Goal: Information Seeking & Learning: Learn about a topic

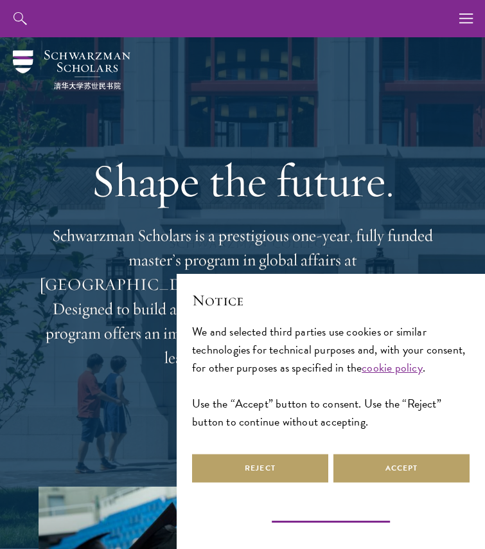
click at [346, 516] on button "Learn more and customize" at bounding box center [331, 516] width 126 height 15
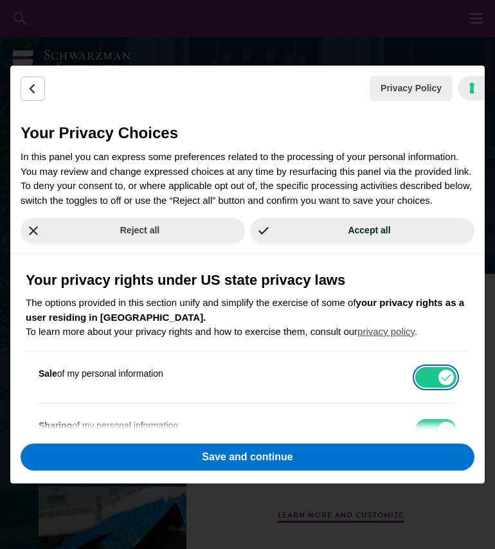
click at [437, 388] on input "Sale of my personal information" at bounding box center [435, 377] width 41 height 21
checkbox input "false"
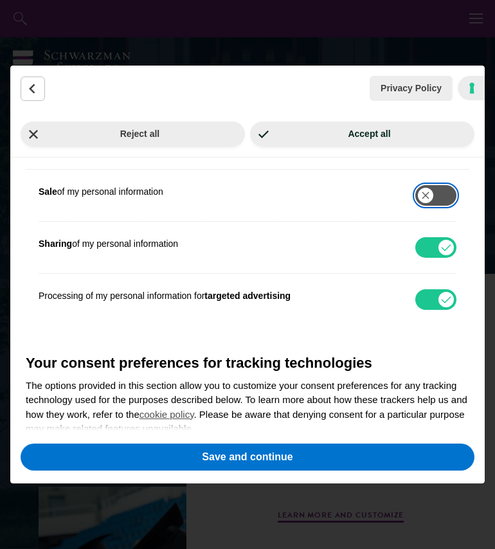
scroll to position [190, 0]
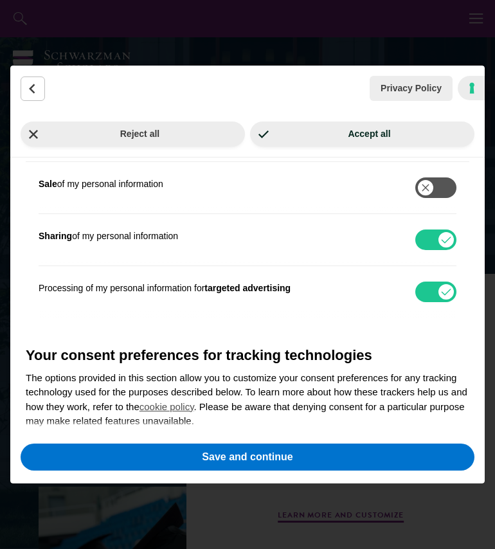
click at [430, 242] on div "Sharing of my personal information See description" at bounding box center [248, 239] width 418 height 51
click at [430, 246] on input "Sharing of my personal information" at bounding box center [435, 240] width 41 height 21
checkbox input "false"
click at [428, 302] on input "Processing of my personal information for targeted advertising" at bounding box center [435, 292] width 41 height 21
checkbox input "false"
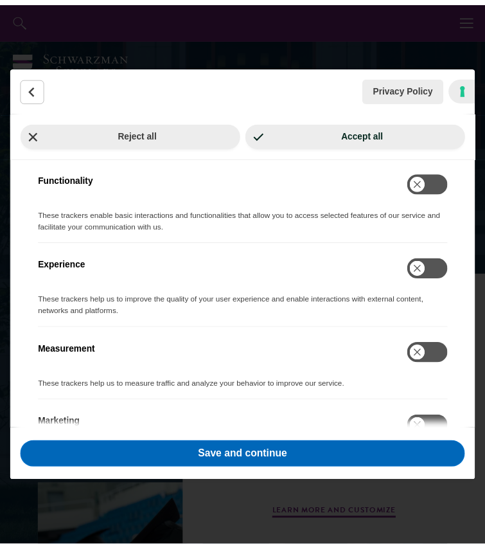
scroll to position [558, 0]
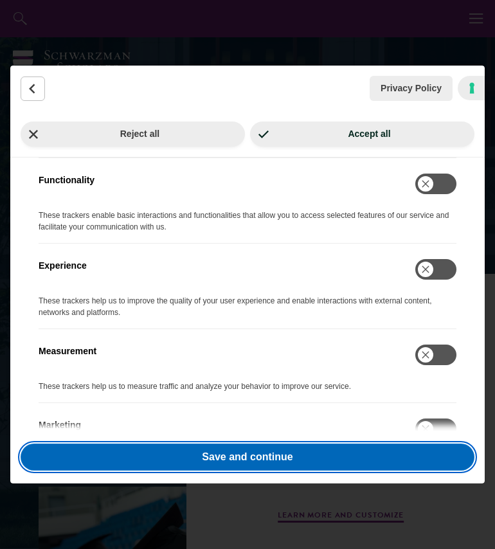
click at [279, 457] on button "Save and continue" at bounding box center [248, 457] width 454 height 27
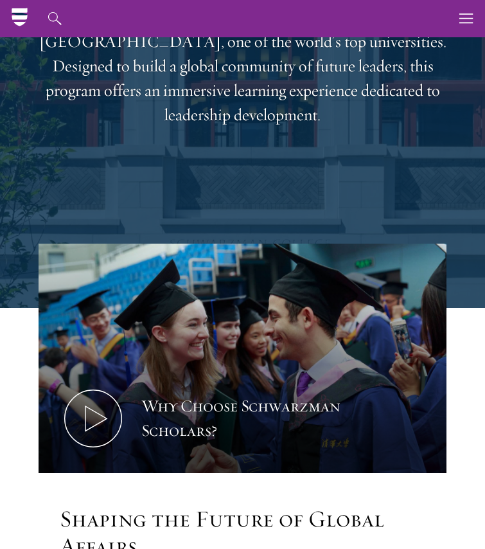
scroll to position [0, 0]
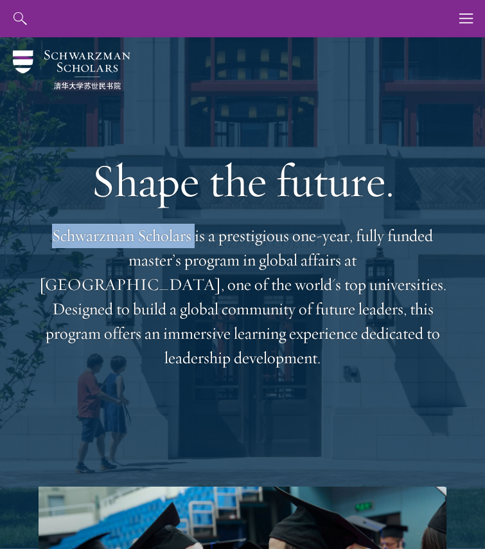
drag, startPoint x: 52, startPoint y: 248, endPoint x: 195, endPoint y: 247, distance: 142.7
click at [195, 247] on p "Schwarzman Scholars is a prestigious one-year, fully funded master’s program in…" at bounding box center [243, 297] width 408 height 147
copy p "Schwarzman Scholars"
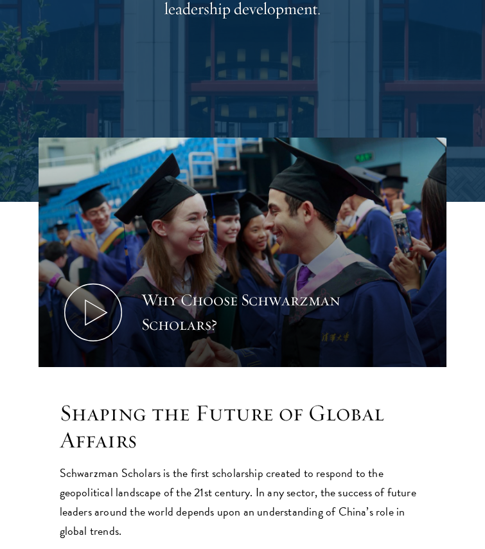
scroll to position [350, 0]
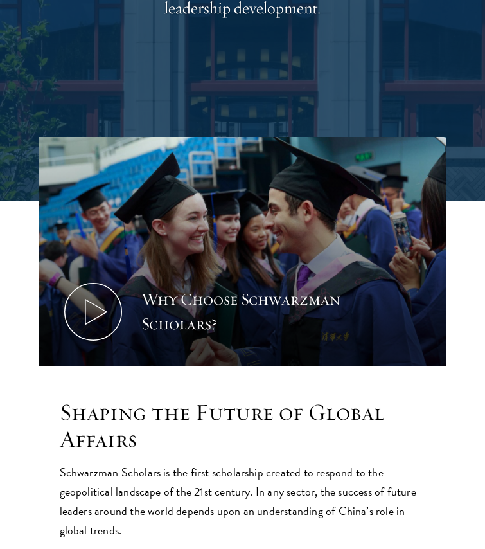
click at [185, 426] on h2 "Shaping the Future of Global Affairs" at bounding box center [243, 426] width 366 height 55
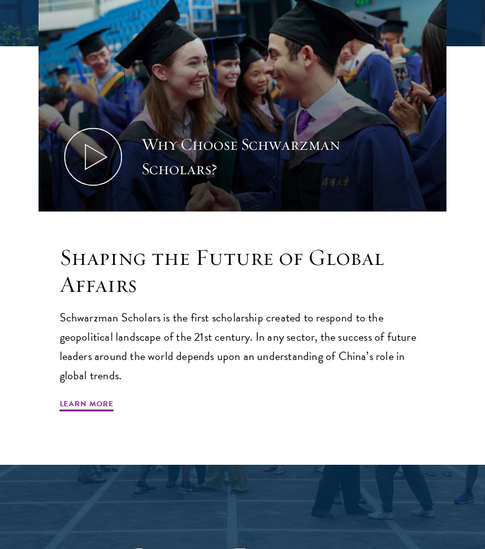
scroll to position [505, 0]
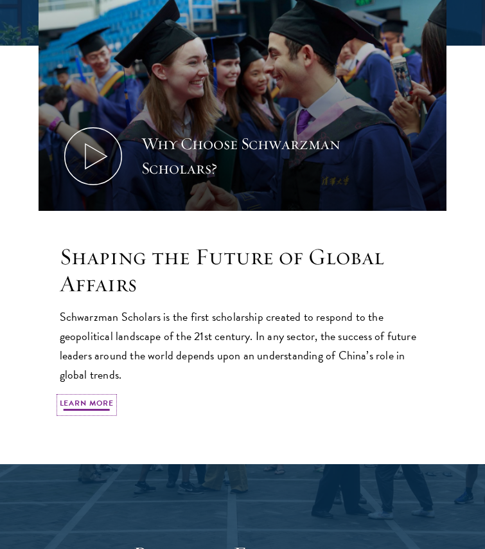
click at [73, 406] on link "Learn More" at bounding box center [87, 404] width 55 height 15
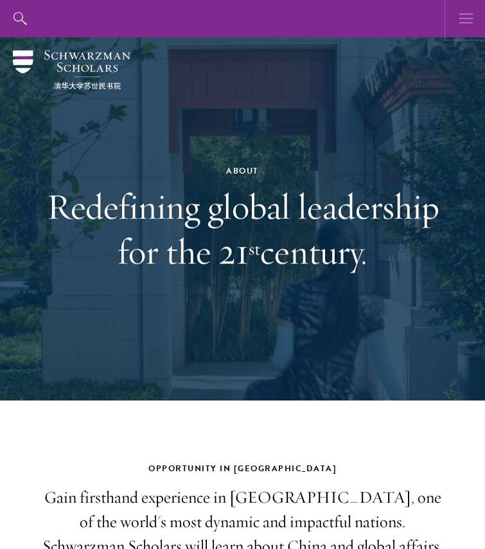
click at [459, 28] on button "button" at bounding box center [466, 18] width 37 height 37
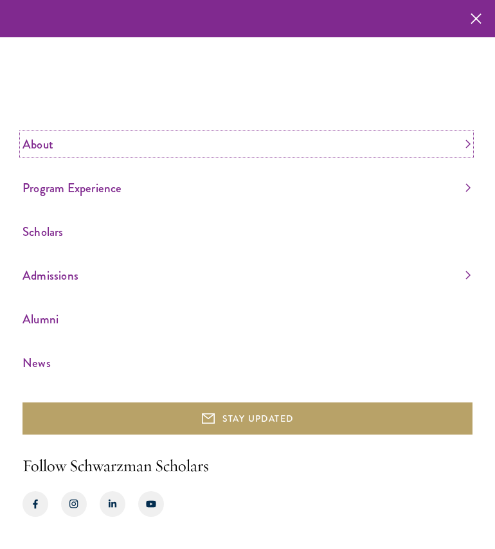
click at [467, 141] on link "About" at bounding box center [247, 144] width 448 height 21
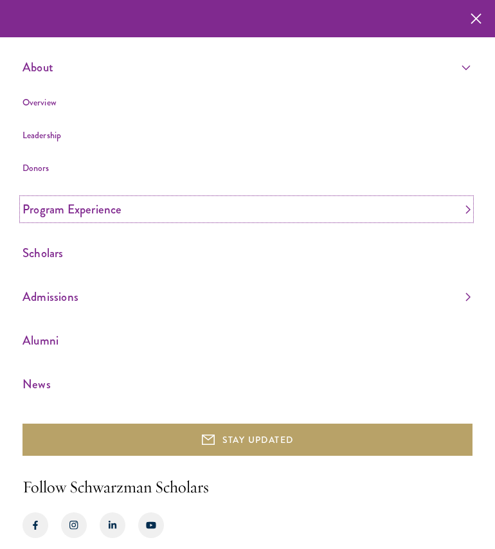
click at [458, 199] on link "Program Experience" at bounding box center [247, 209] width 448 height 21
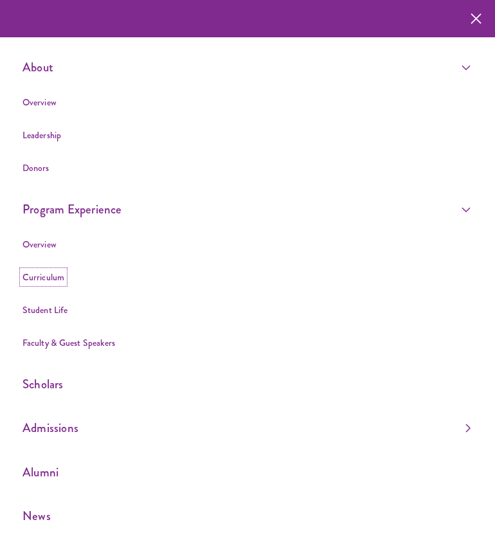
click at [36, 281] on link "Curriculum" at bounding box center [44, 277] width 42 height 13
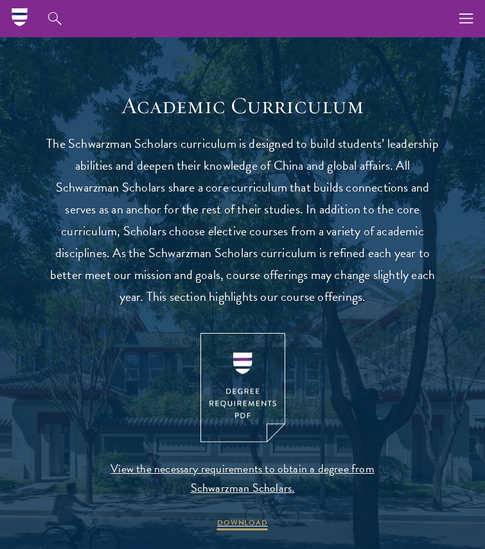
scroll to position [942, 0]
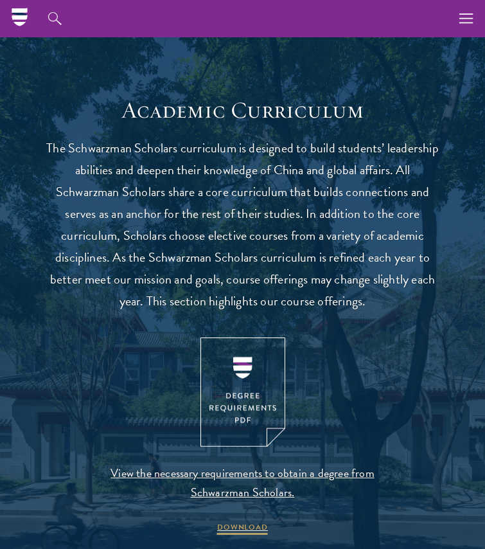
click at [316, 226] on p "The Schwarzman Scholars curriculum is designed to build students’ leadership ab…" at bounding box center [243, 224] width 399 height 175
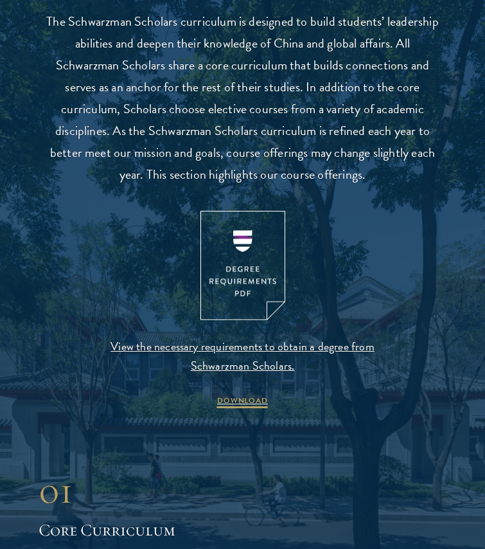
scroll to position [1079, 0]
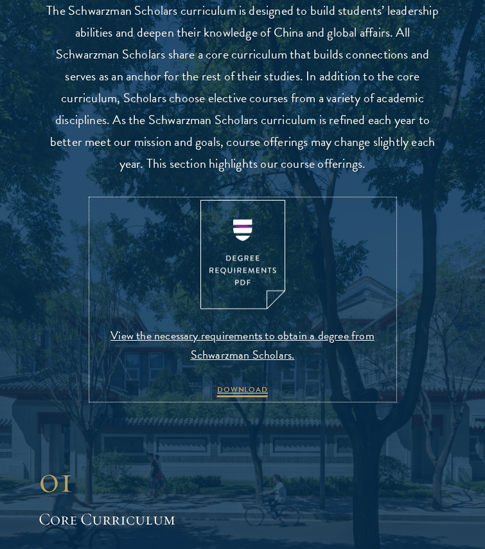
click at [266, 258] on img at bounding box center [243, 255] width 85 height 110
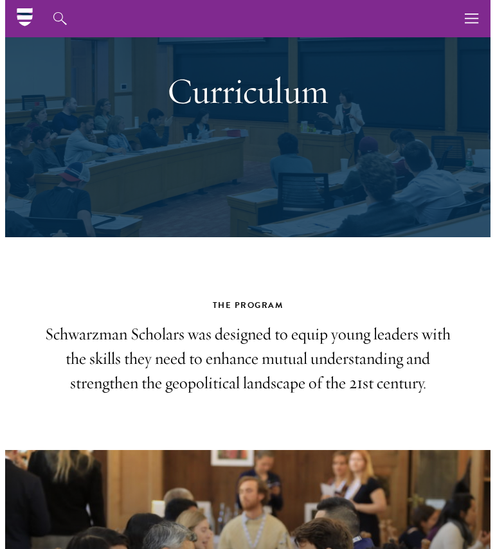
scroll to position [0, 0]
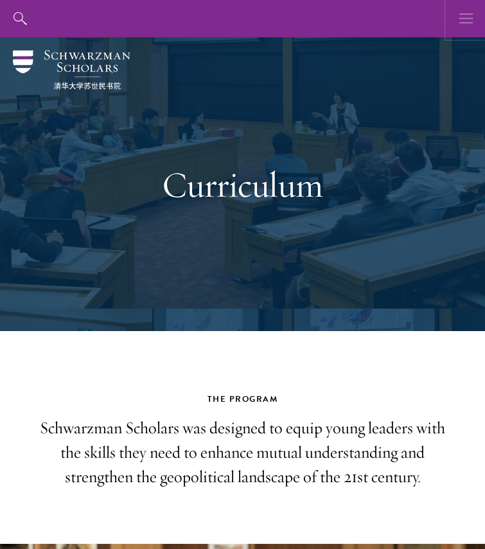
click at [461, 17] on icon "button" at bounding box center [467, 18] width 14 height 37
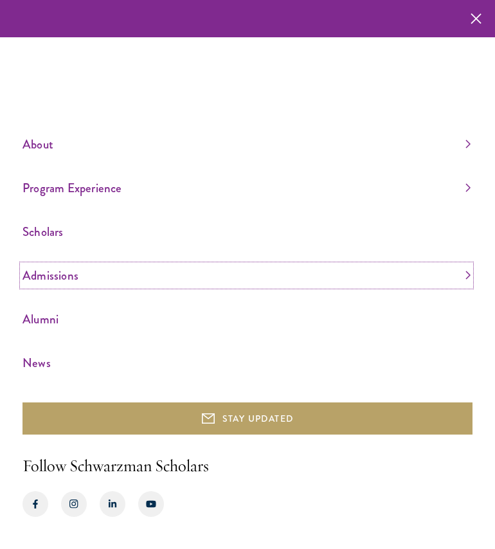
click at [436, 271] on link "Admissions" at bounding box center [247, 275] width 448 height 21
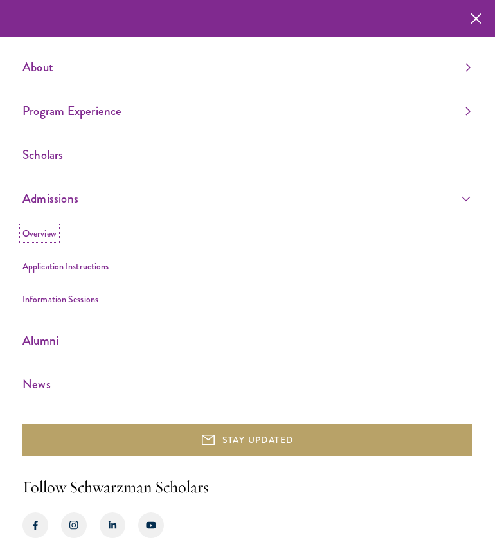
click at [39, 233] on link "Overview" at bounding box center [40, 233] width 34 height 13
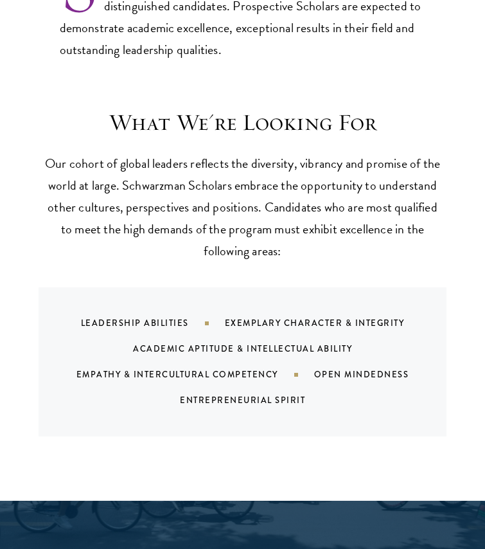
scroll to position [982, 0]
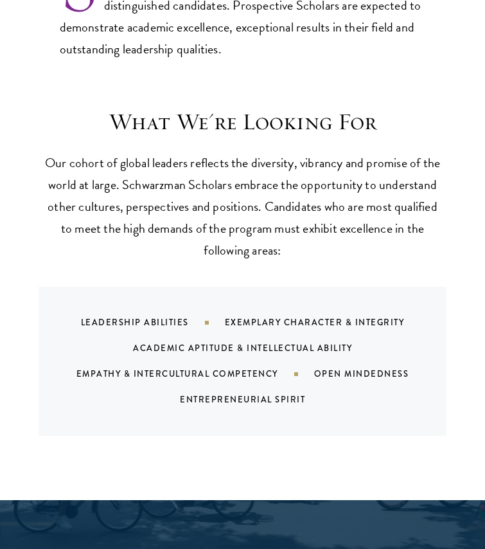
click at [256, 342] on div "Academic Aptitude & Intellectual Ability" at bounding box center [258, 348] width 251 height 12
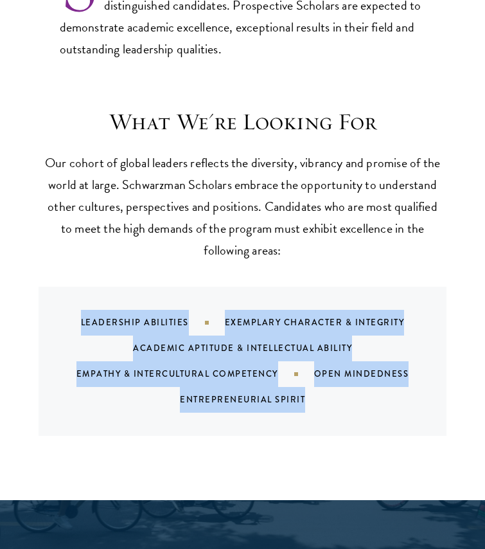
click at [256, 342] on div "Academic Aptitude & Intellectual Ability" at bounding box center [258, 348] width 251 height 12
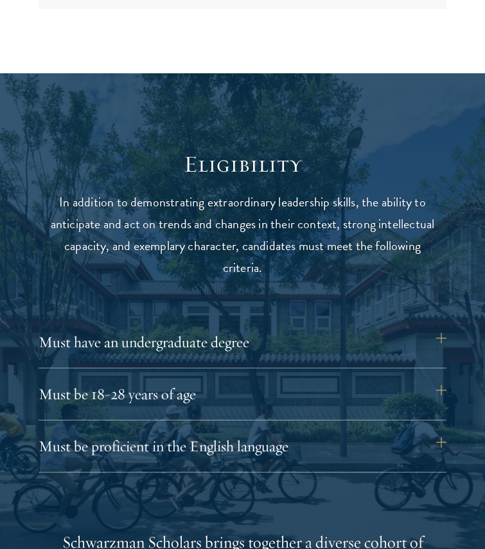
scroll to position [1410, 0]
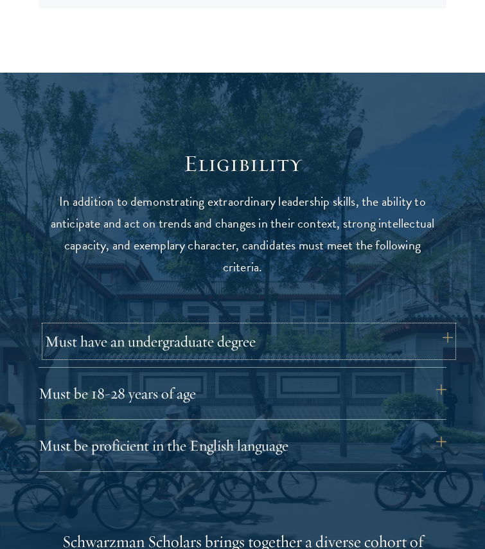
click at [244, 326] on button "Must have an undergraduate degree" at bounding box center [249, 341] width 408 height 31
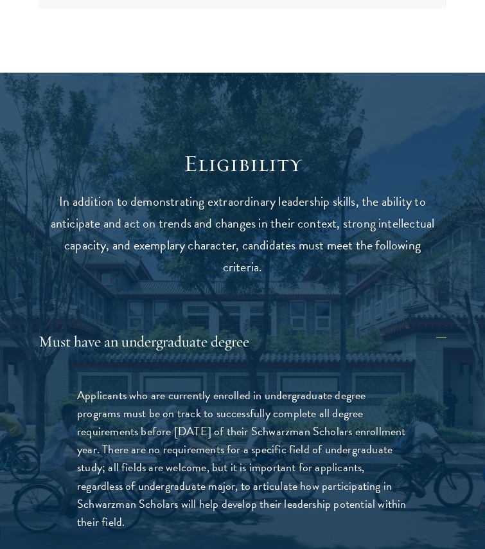
click at [239, 386] on p "Applicants who are currently enrolled in undergraduate degree programs must be …" at bounding box center [242, 458] width 331 height 145
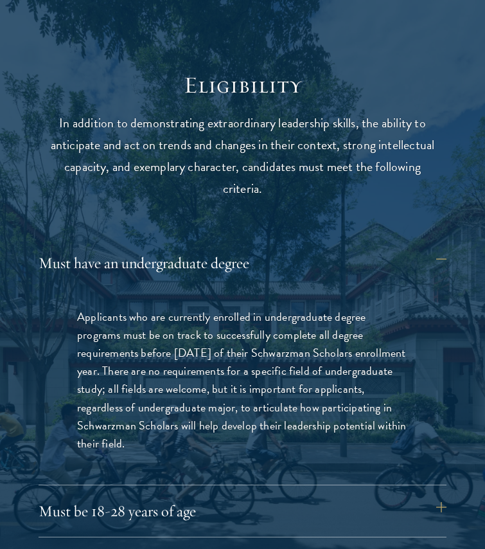
click at [239, 397] on p "Applicants who are currently enrolled in undergraduate degree programs must be …" at bounding box center [242, 380] width 331 height 145
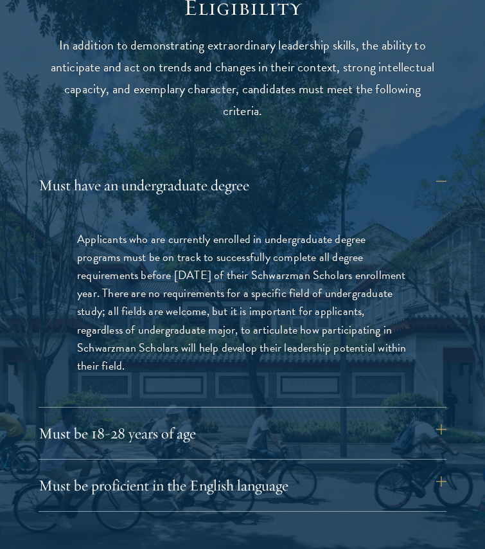
scroll to position [1614, 0]
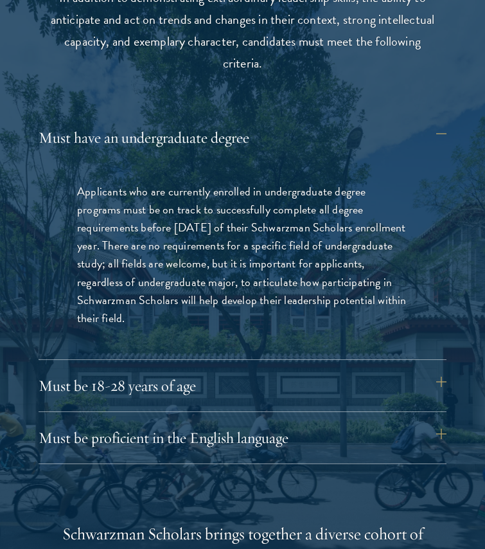
click at [251, 337] on div "Must have an undergraduate degree Applicants who are currently enrolled in unde…" at bounding box center [243, 293] width 408 height 342
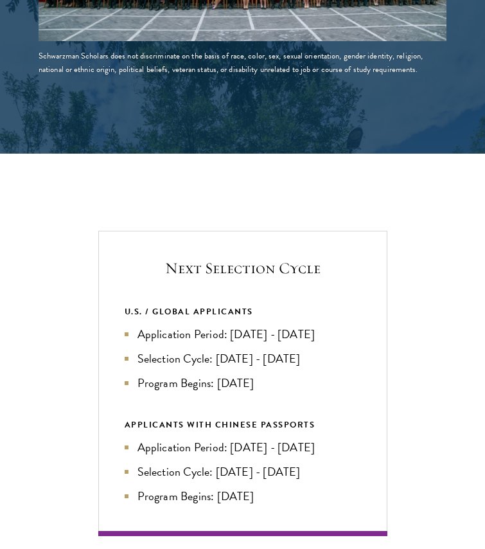
scroll to position [2462, 0]
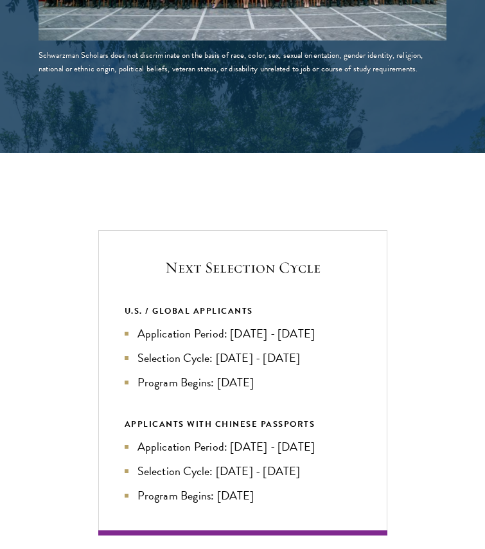
click at [266, 349] on li "Selection Cycle: Oct - Nov 2026" at bounding box center [243, 358] width 237 height 18
click at [275, 325] on li "Application Period: Apr 2026 - Sep 2026" at bounding box center [243, 334] width 237 height 18
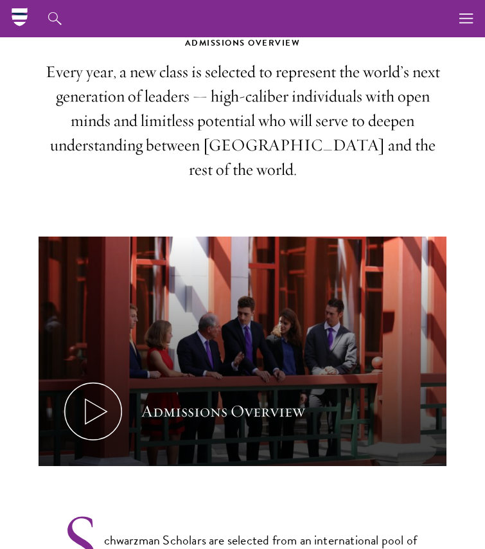
scroll to position [0, 0]
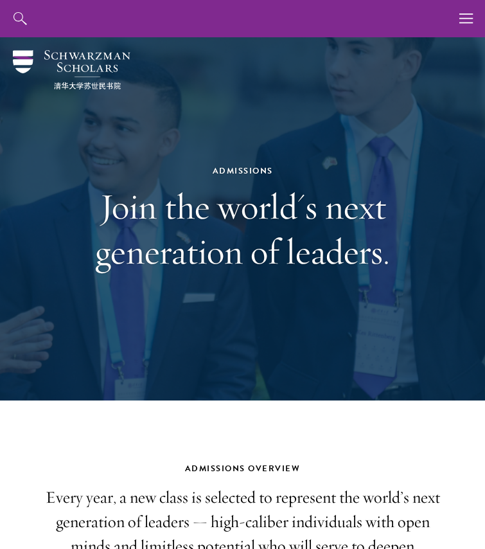
click at [87, 48] on div "Admissions Join the world's next generation of leaders." at bounding box center [243, 218] width 408 height 363
click at [88, 53] on img at bounding box center [72, 69] width 118 height 39
